Goal: Transaction & Acquisition: Purchase product/service

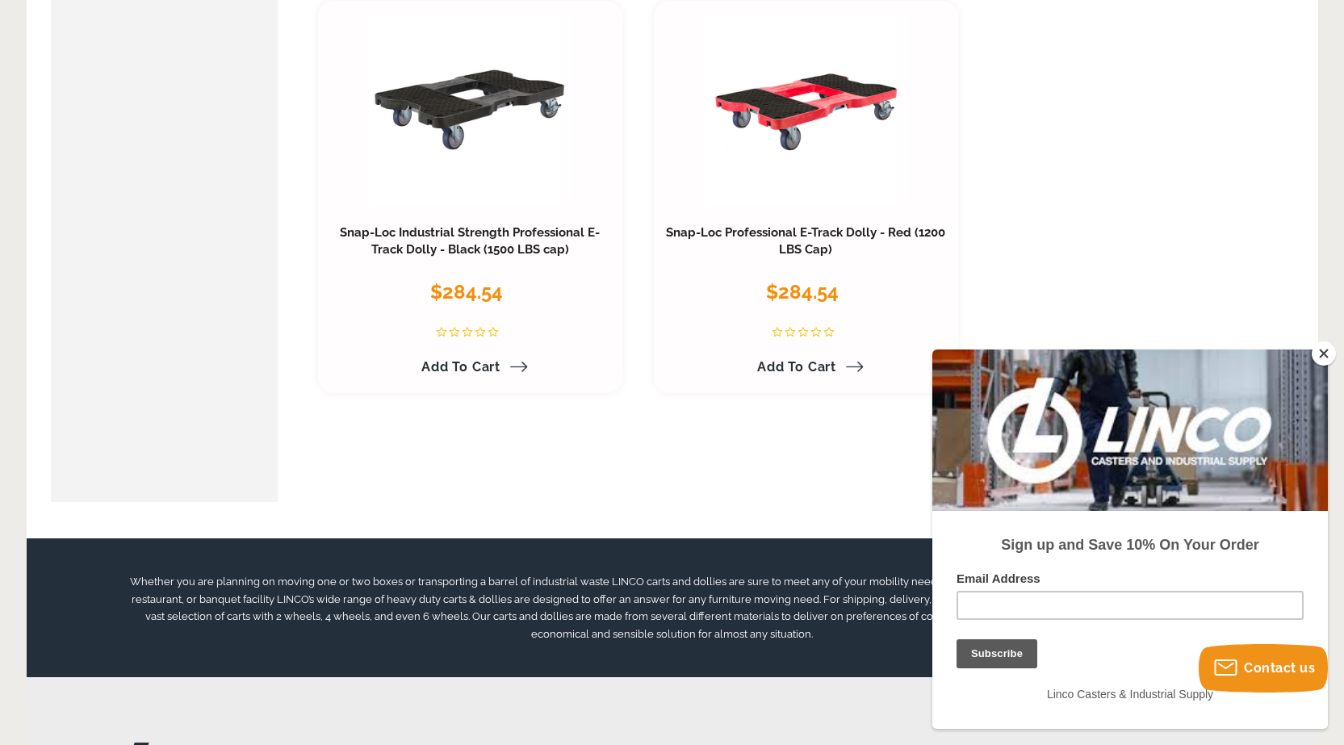
scroll to position [2160, 0]
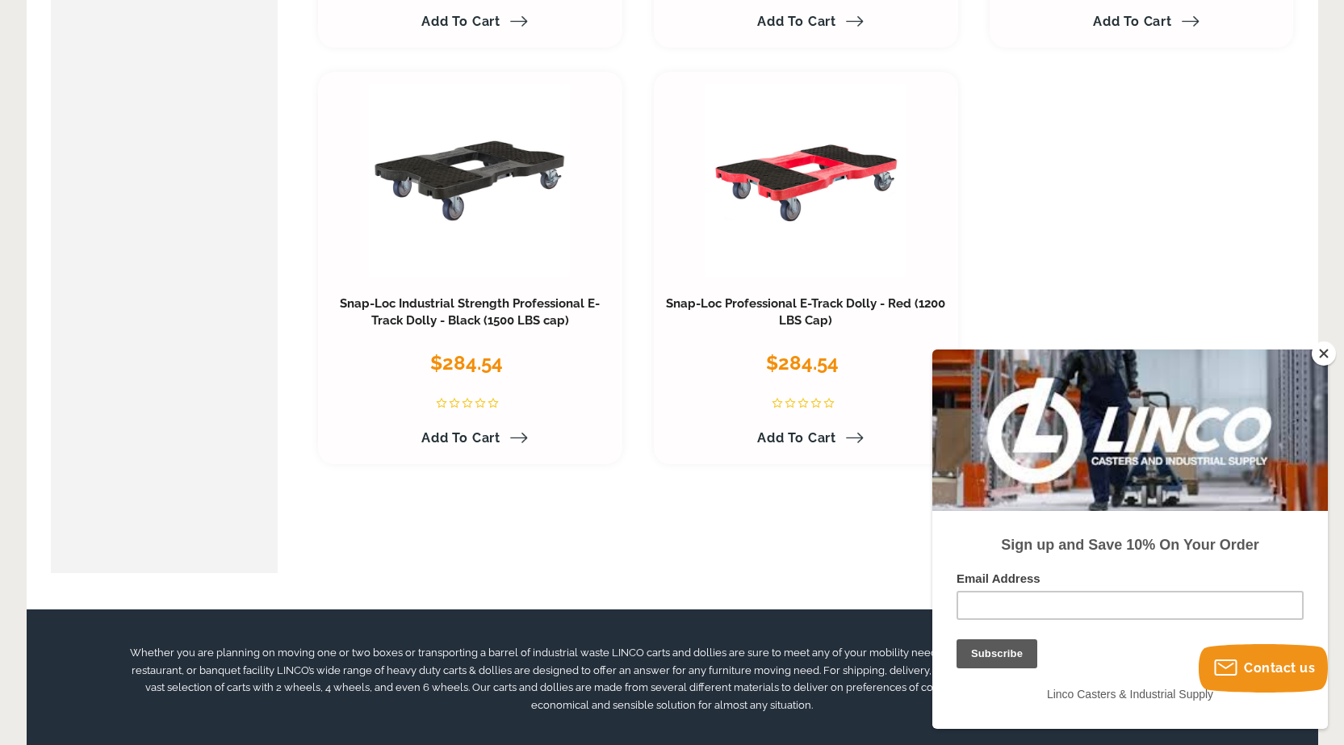
drag, startPoint x: 1323, startPoint y: 349, endPoint x: 188, endPoint y: 0, distance: 1187.3
click at [1323, 349] on button "Close" at bounding box center [1323, 353] width 24 height 24
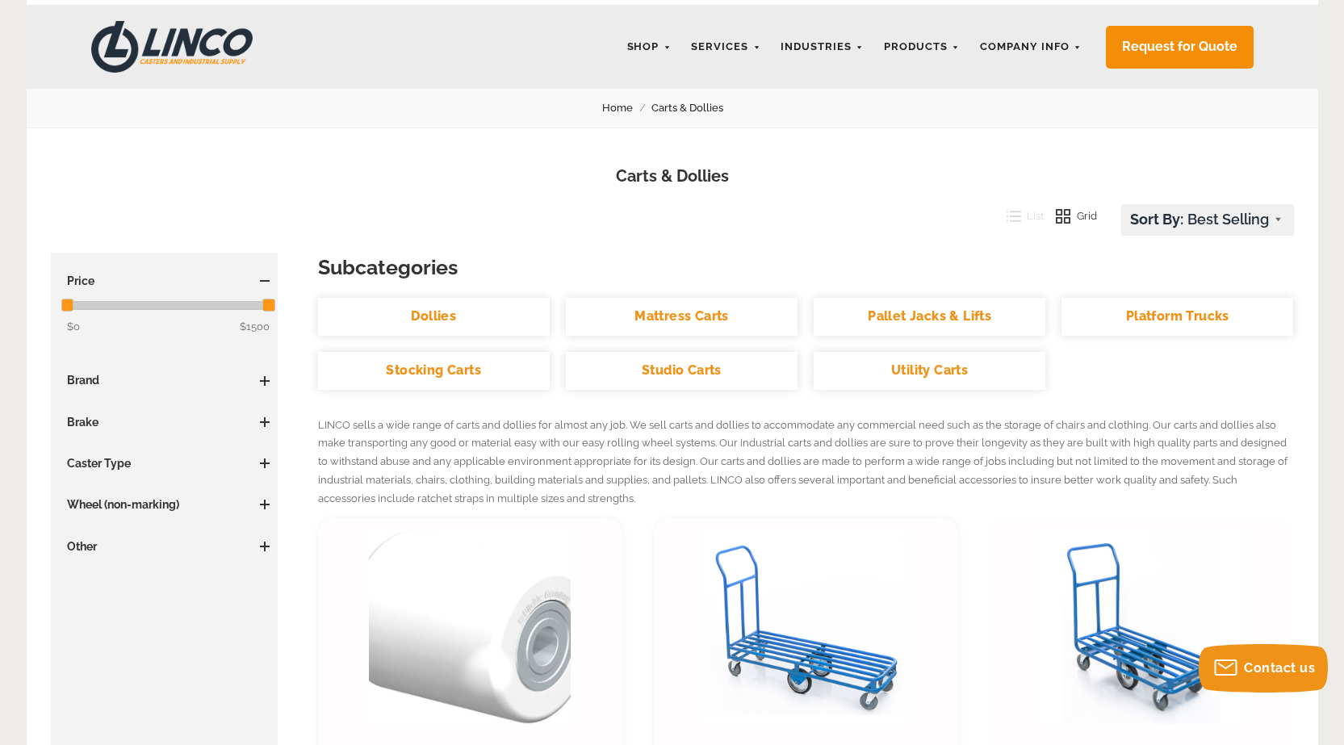
scroll to position [0, 0]
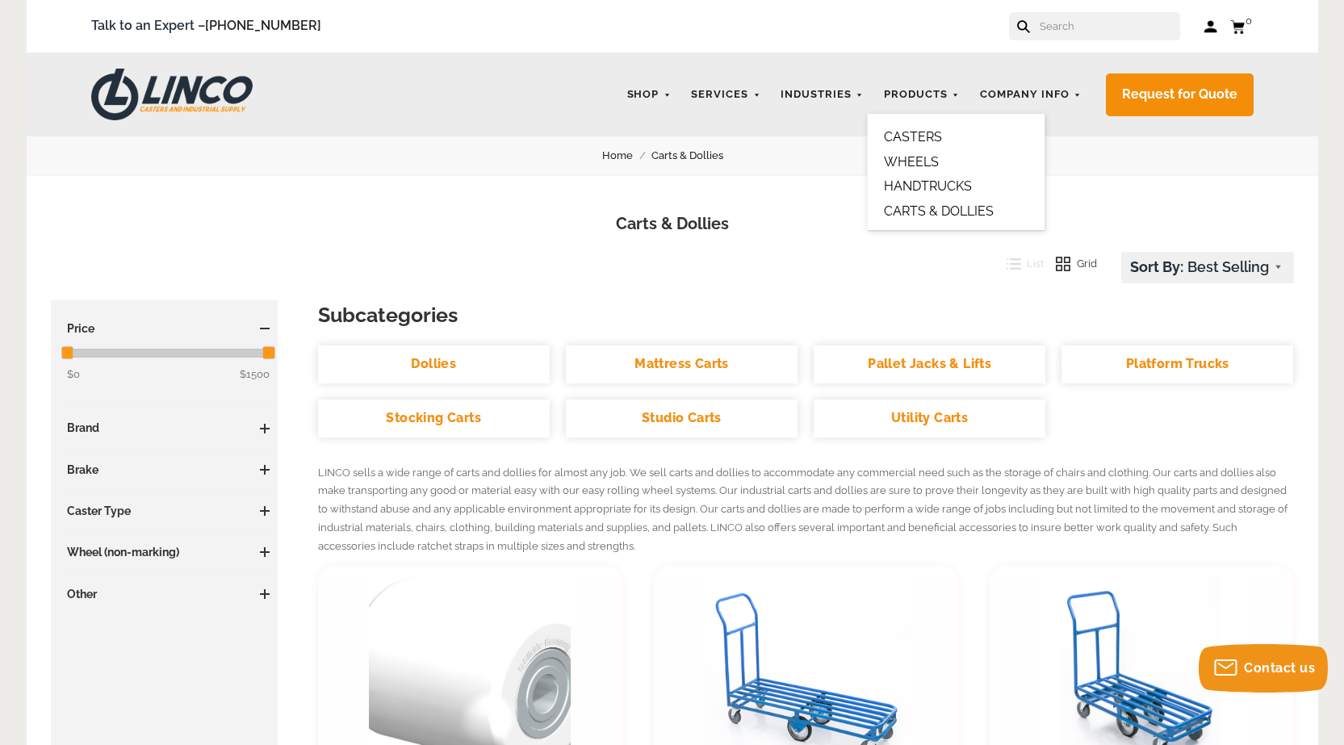
click at [926, 182] on link "HANDTRUCKS" at bounding box center [928, 185] width 88 height 15
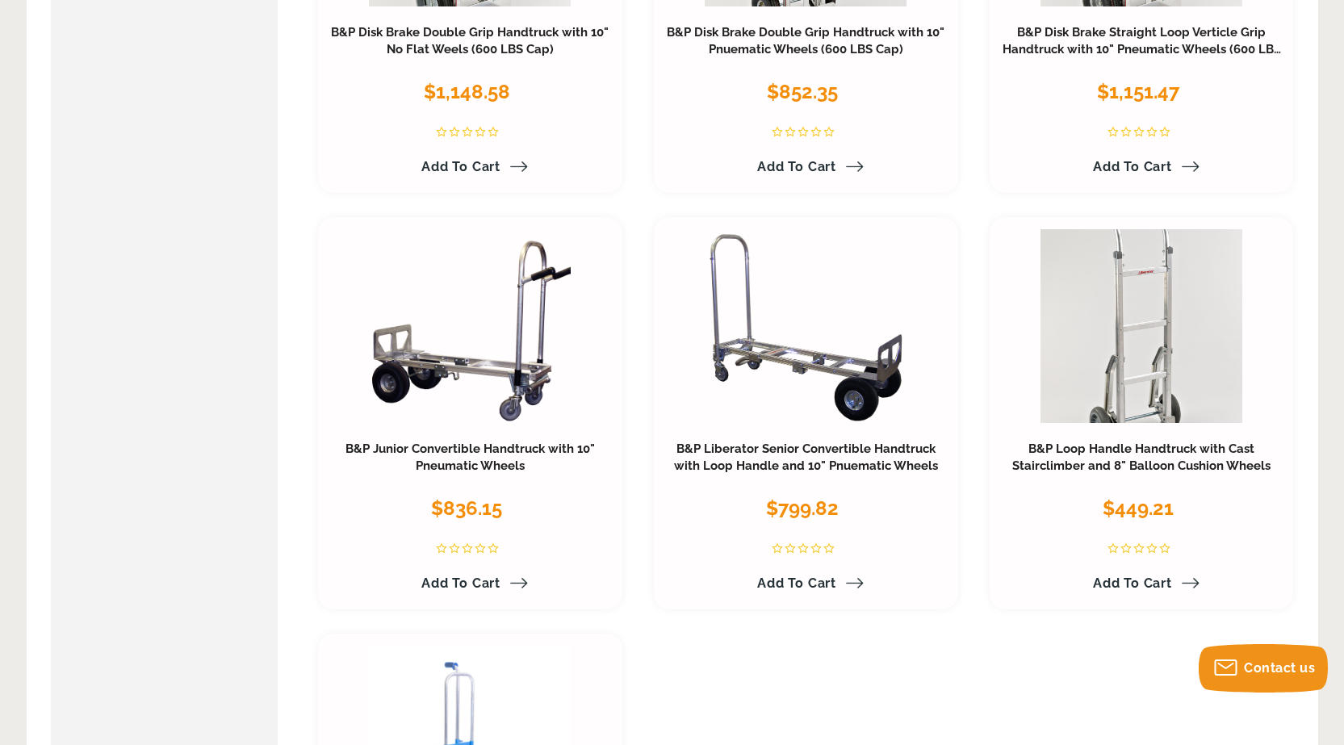
scroll to position [2421, 0]
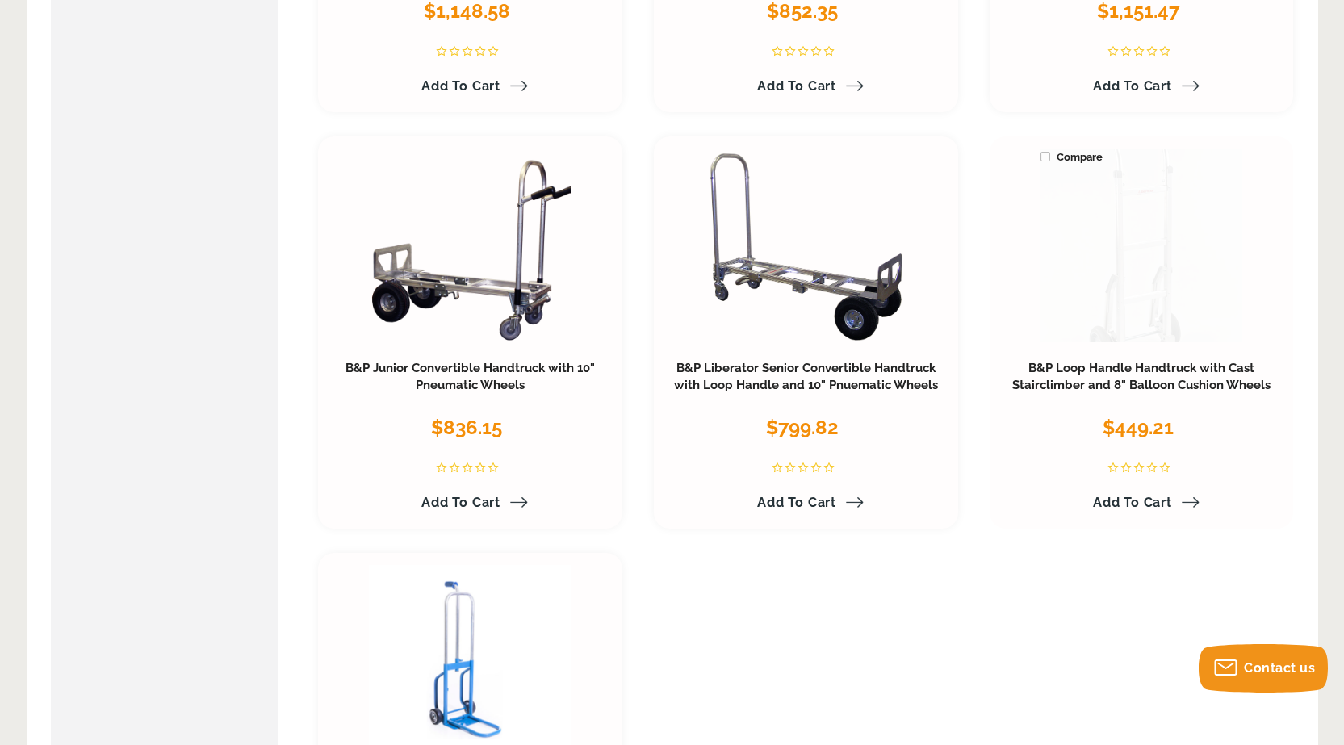
click at [1169, 313] on link at bounding box center [1141, 245] width 202 height 194
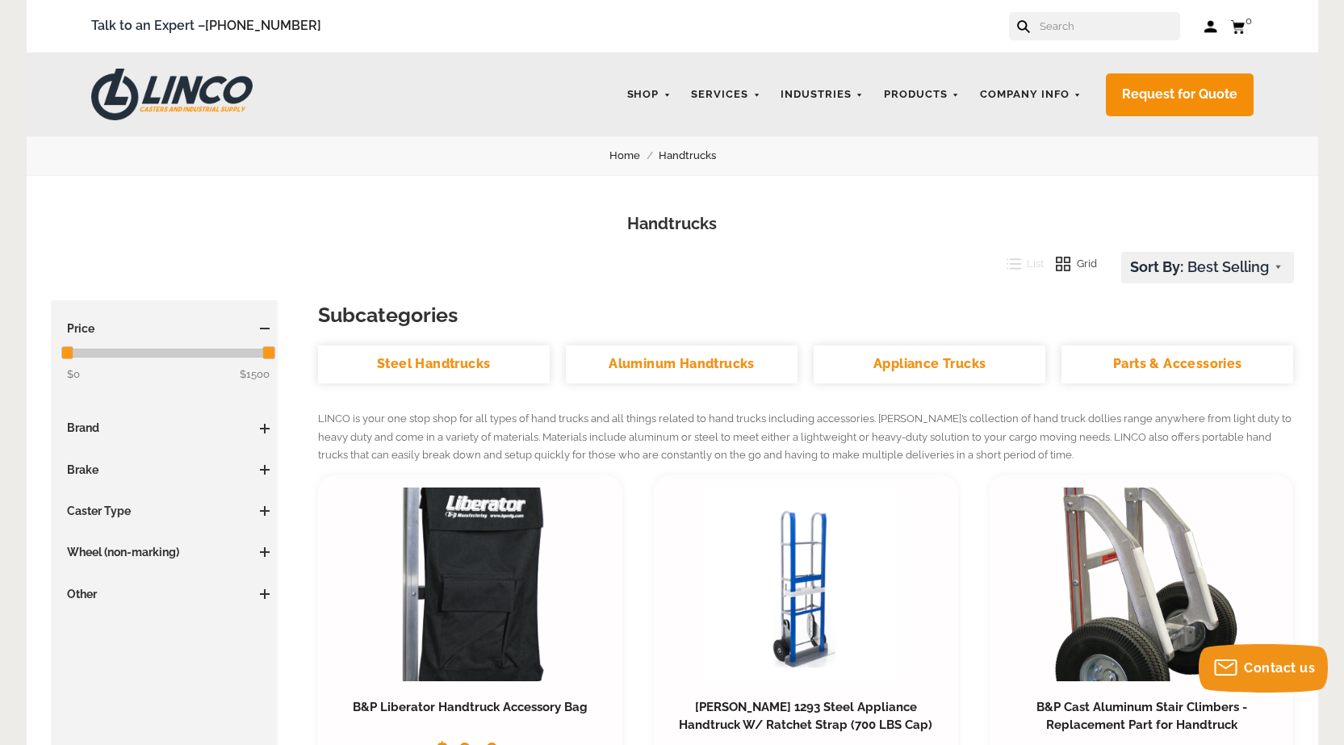
click at [267, 595] on span at bounding box center [265, 594] width 10 height 10
click at [258, 435] on h3 "Brand" at bounding box center [164, 428] width 211 height 16
click at [261, 427] on span at bounding box center [265, 429] width 10 height 10
